Goal: Task Accomplishment & Management: Manage account settings

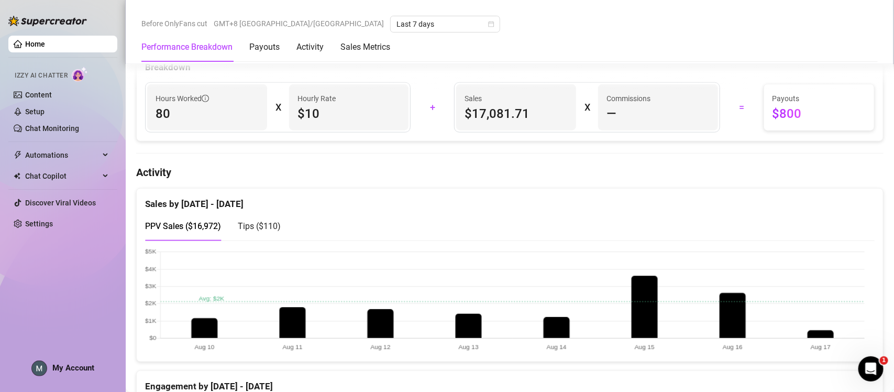
scroll to position [470, 0]
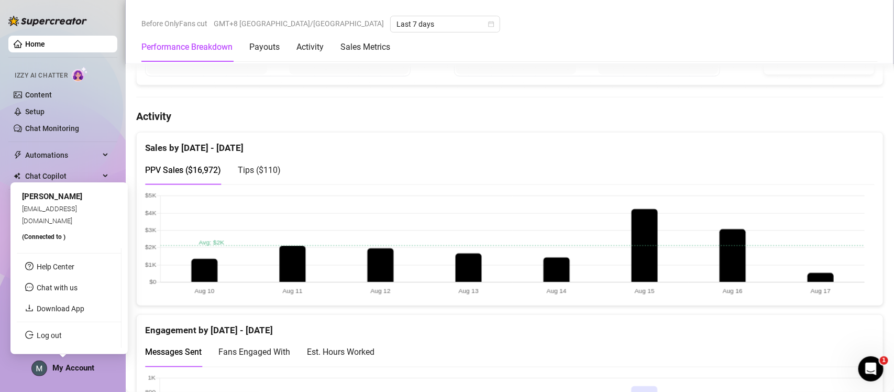
click at [84, 368] on span "My Account" at bounding box center [73, 367] width 42 height 9
click at [62, 333] on link "Log out" at bounding box center [49, 335] width 25 height 8
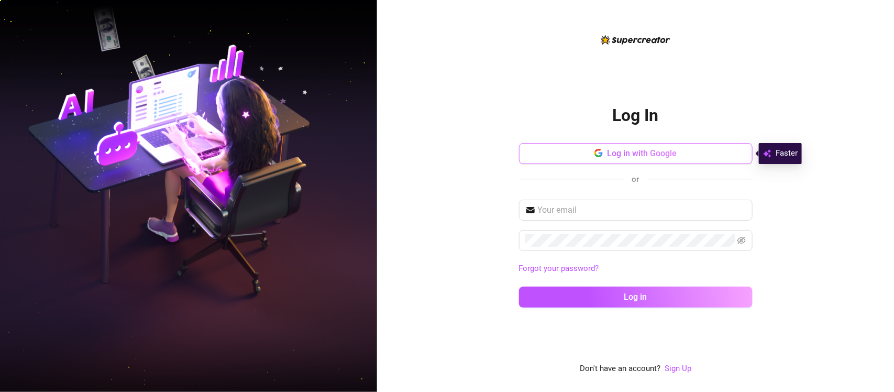
click at [327, 159] on button "Log in with Google" at bounding box center [635, 153] width 233 height 21
